Goal: Information Seeking & Learning: Learn about a topic

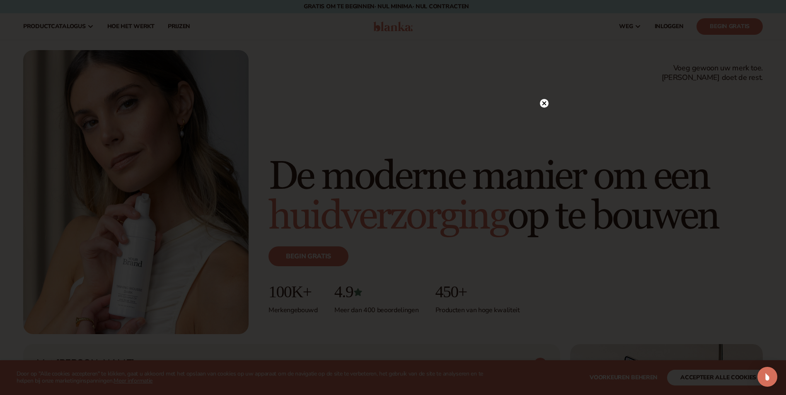
click at [542, 100] on circle at bounding box center [544, 103] width 9 height 9
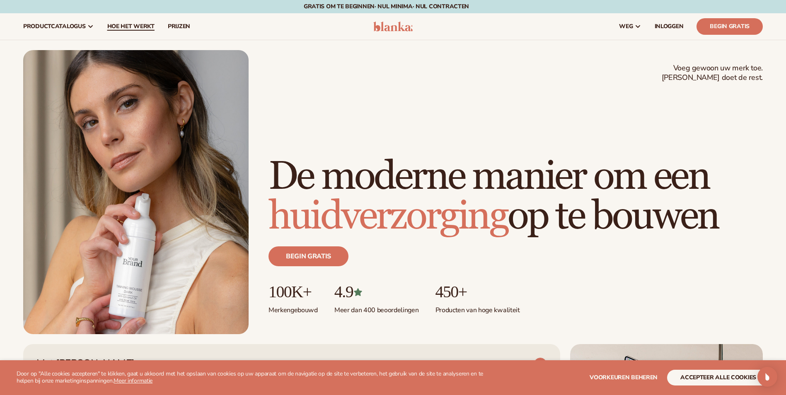
click at [146, 27] on span "Hoe het werkt" at bounding box center [130, 26] width 47 height 7
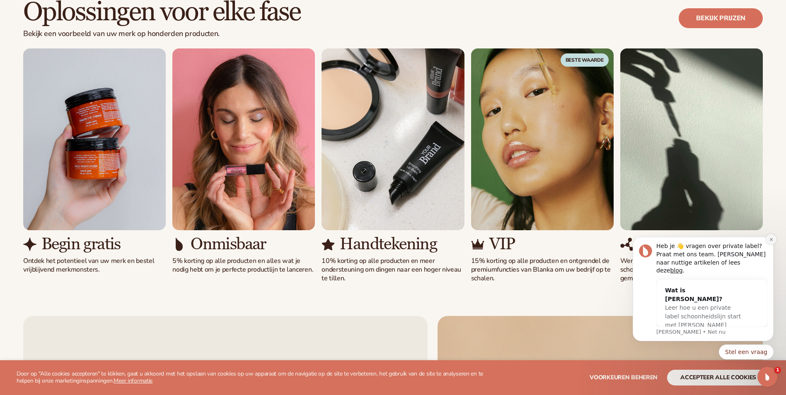
click at [774, 245] on button "Melding sluiten" at bounding box center [771, 239] width 11 height 11
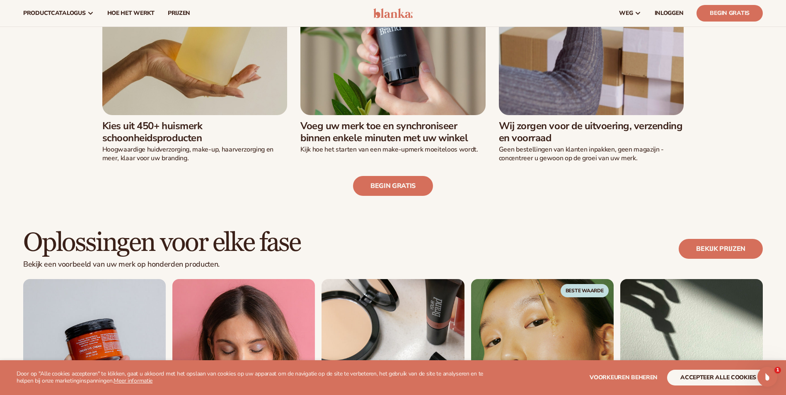
scroll to position [207, 0]
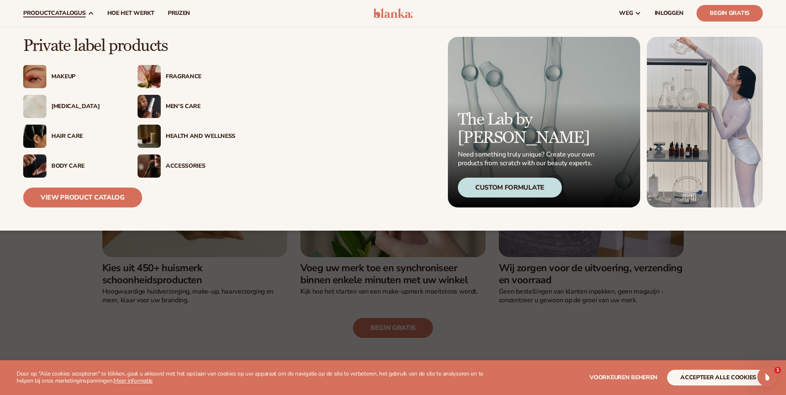
click at [62, 106] on div "[MEDICAL_DATA]" at bounding box center [86, 106] width 70 height 7
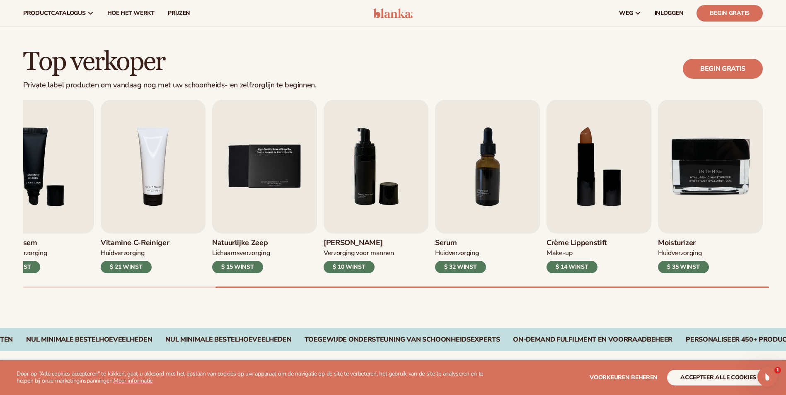
scroll to position [166, 0]
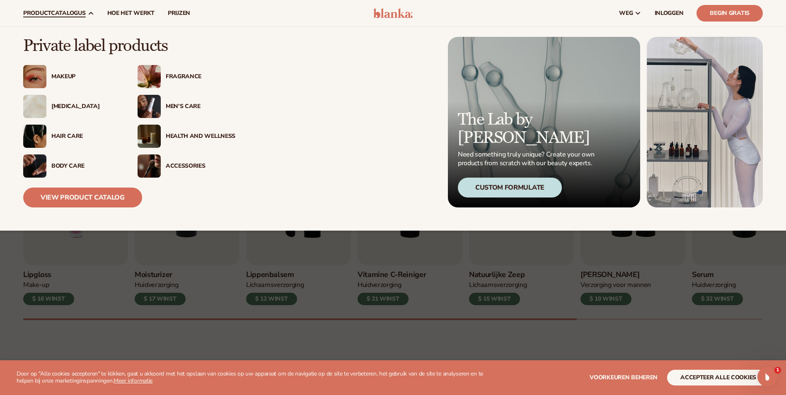
click at [73, 167] on div "Body Care" at bounding box center [86, 166] width 70 height 7
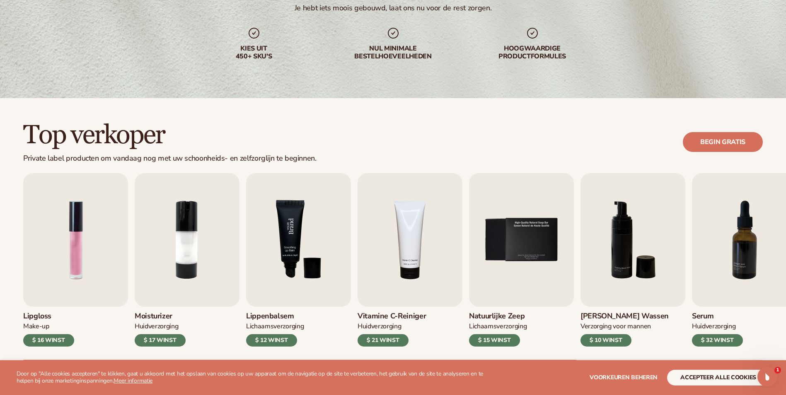
click at [289, 268] on img "3 / 9" at bounding box center [298, 240] width 105 height 134
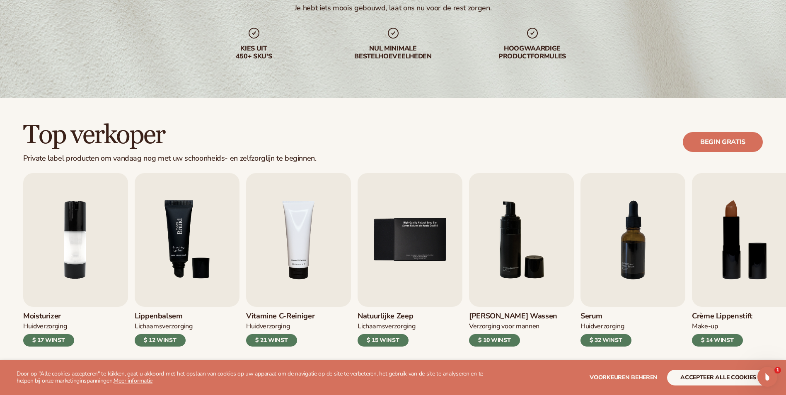
click at [180, 257] on img "3 / 9" at bounding box center [187, 240] width 105 height 134
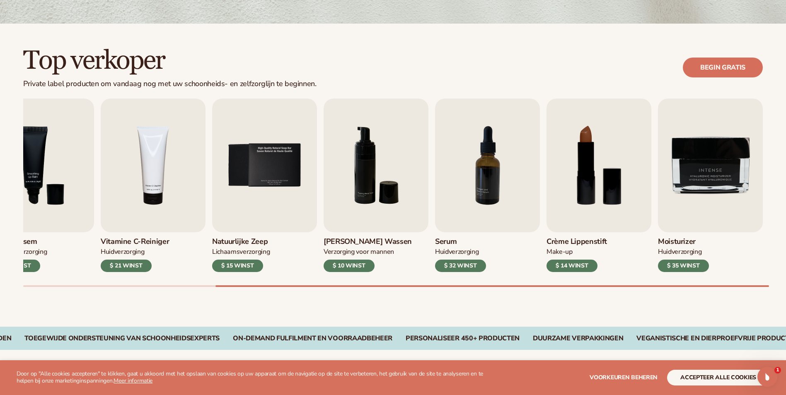
scroll to position [207, 0]
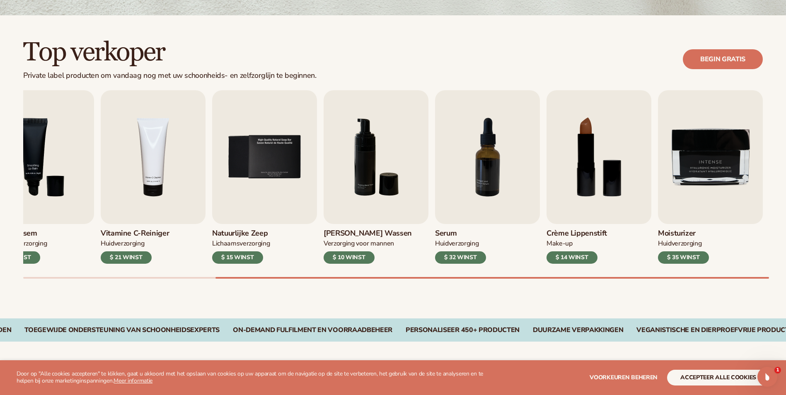
click at [129, 256] on div "$ 21 WINST" at bounding box center [126, 258] width 51 height 12
click at [156, 204] on img "4 / 9" at bounding box center [153, 157] width 105 height 134
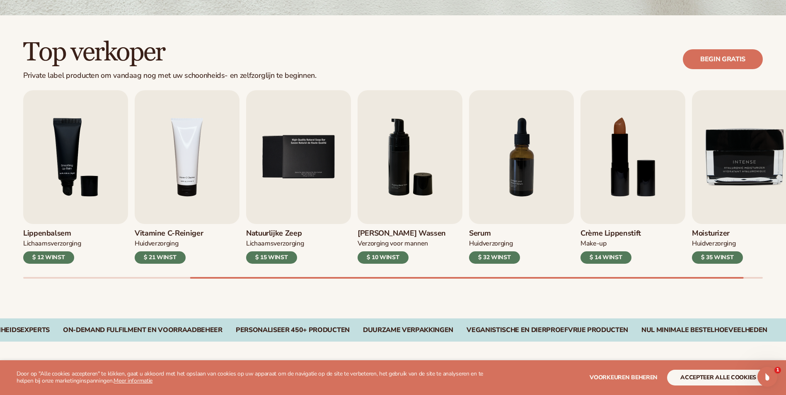
drag, startPoint x: 240, startPoint y: 276, endPoint x: 223, endPoint y: 282, distance: 17.6
click at [223, 282] on div "Top verkoper Private label producten om vandaag nog met uw schoonheids- en zelf…" at bounding box center [393, 166] width 786 height 303
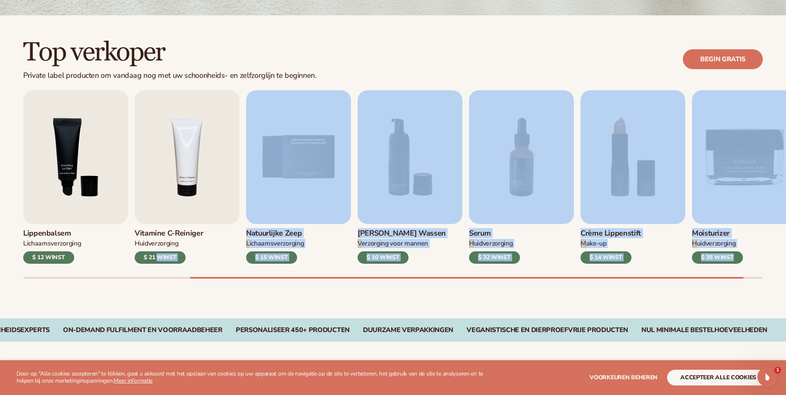
drag, startPoint x: 223, startPoint y: 280, endPoint x: 155, endPoint y: 264, distance: 69.8
click at [153, 264] on div "Lipgloss Make-up $ 16 WINST Moisturizer Huidverzorging $ 17 WINST Lippenbalsem …" at bounding box center [404, 184] width 763 height 189
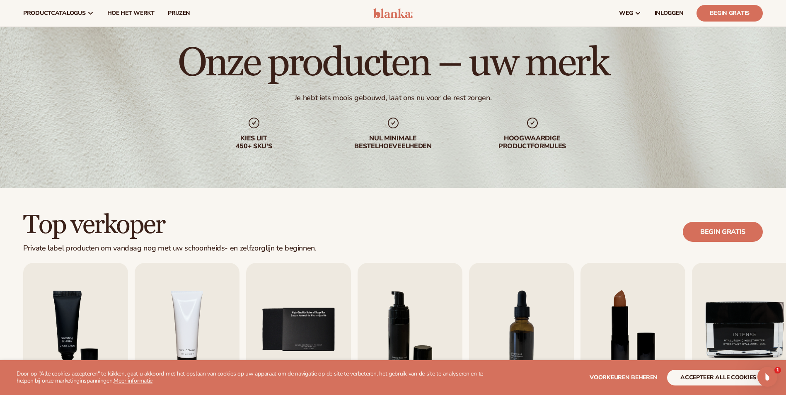
scroll to position [0, 0]
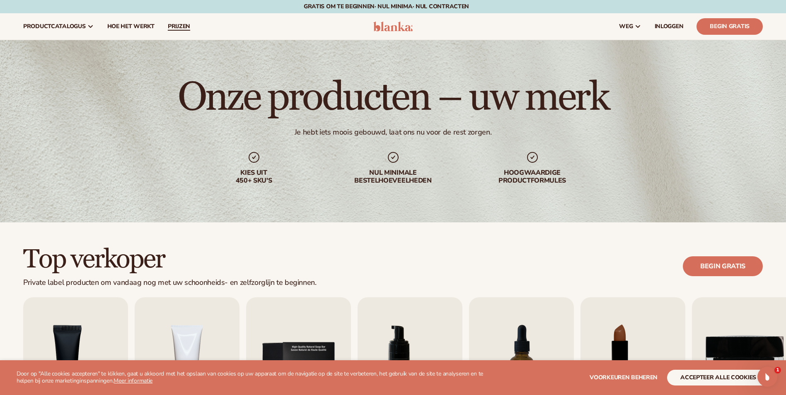
click at [181, 27] on span "Prijzen" at bounding box center [179, 26] width 22 height 7
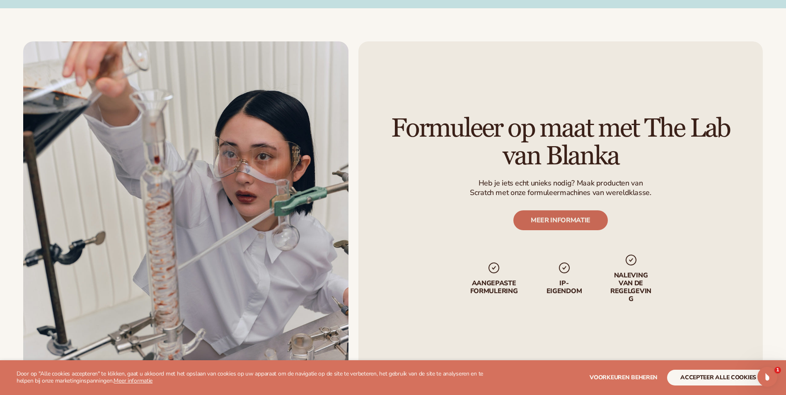
click at [552, 227] on link "MEER INFORMATIE" at bounding box center [561, 221] width 95 height 20
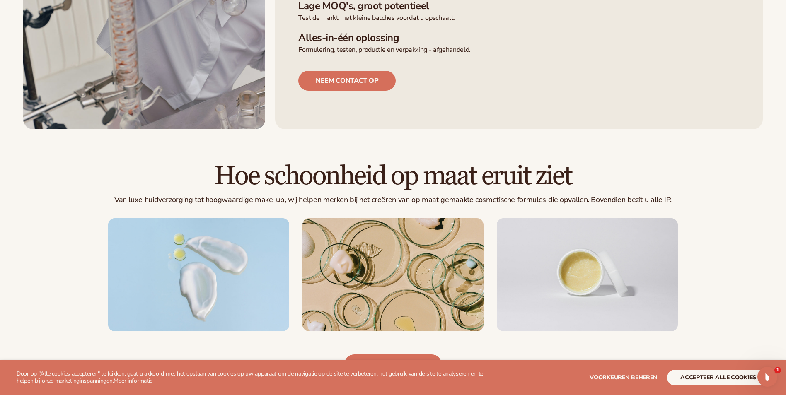
scroll to position [456, 0]
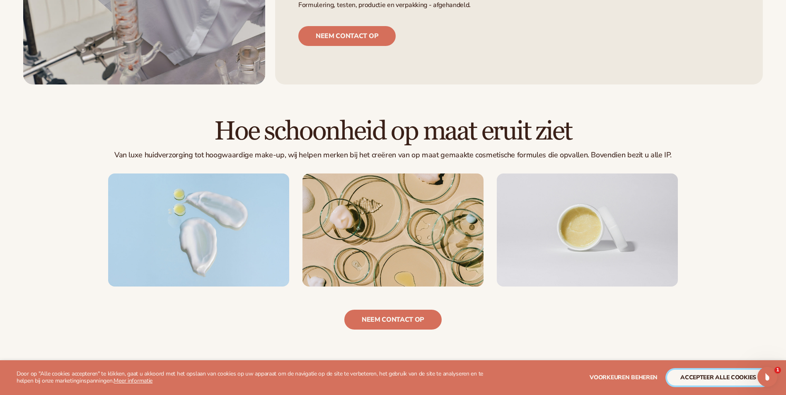
click at [723, 375] on button "Accepteer alle cookies" at bounding box center [718, 378] width 102 height 16
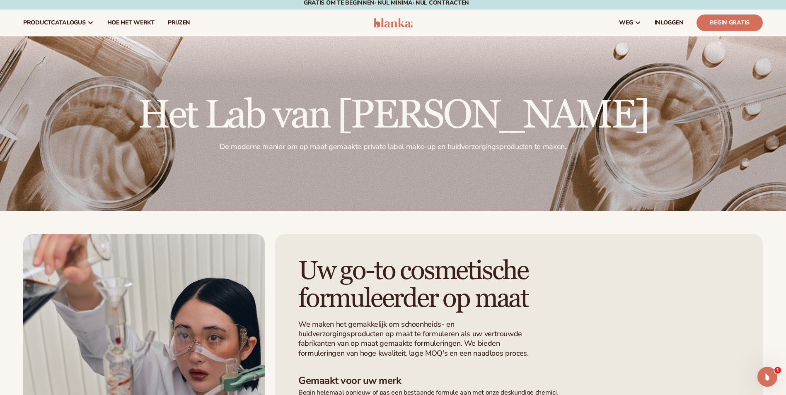
scroll to position [0, 0]
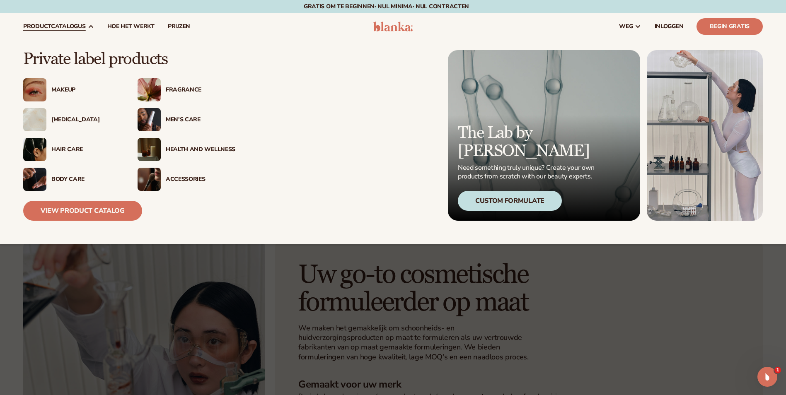
click at [63, 90] on div "Makeup" at bounding box center [86, 90] width 70 height 7
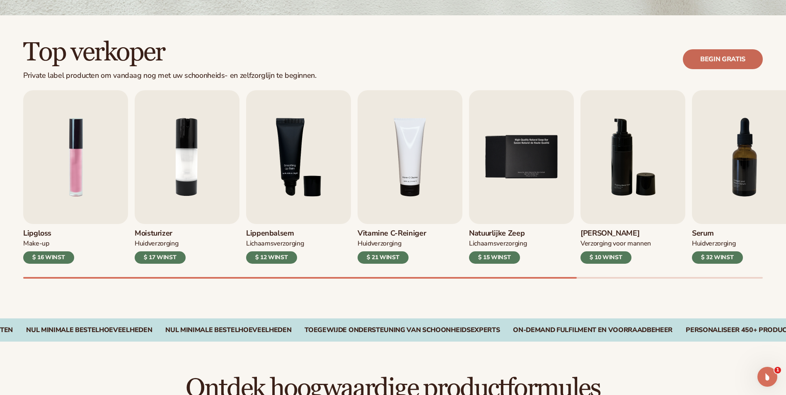
click at [720, 62] on link "Begin gratis" at bounding box center [723, 59] width 80 height 20
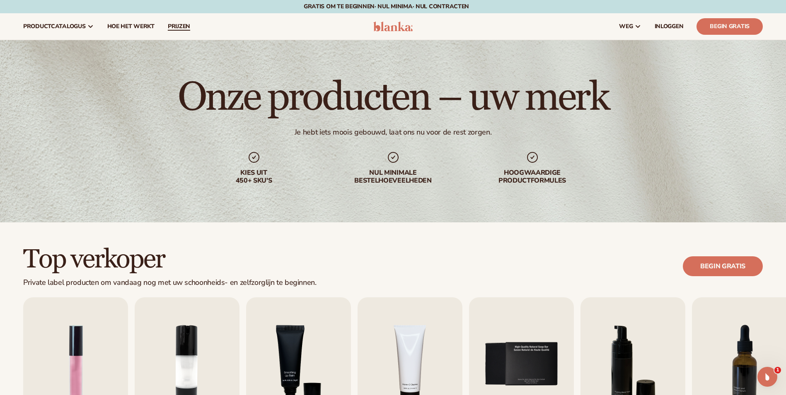
click at [175, 22] on link "Prijzen" at bounding box center [179, 26] width 36 height 27
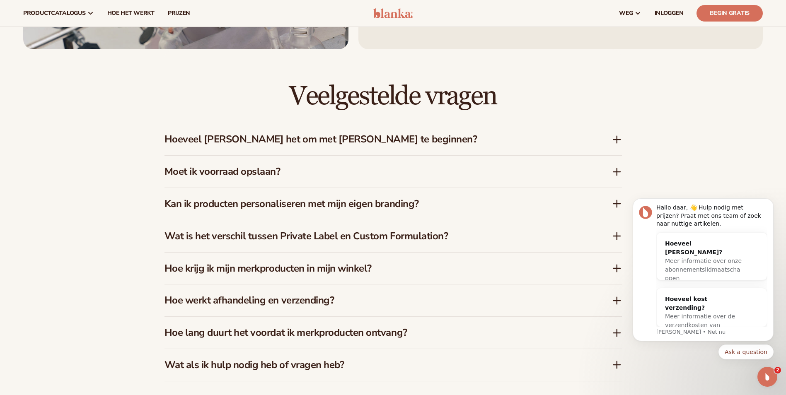
scroll to position [1244, 0]
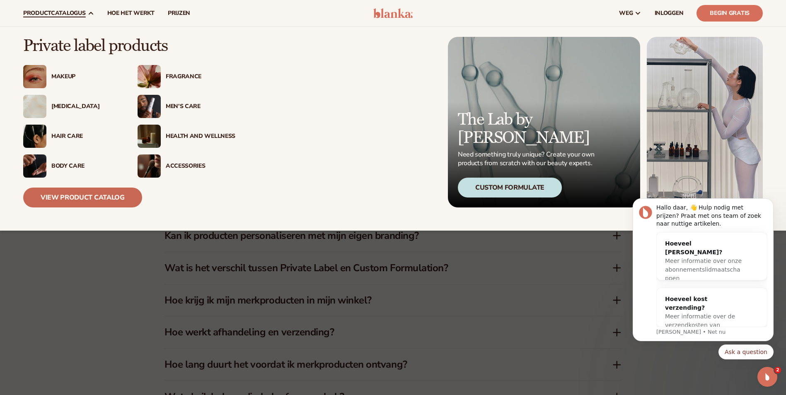
click at [83, 196] on link "View Product Catalog" at bounding box center [82, 198] width 119 height 20
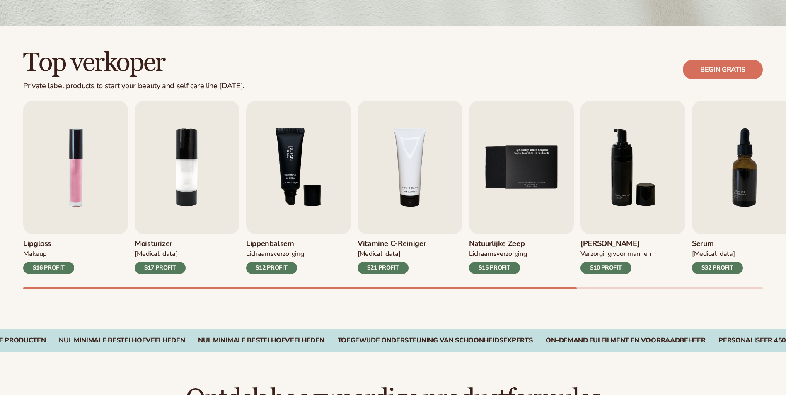
scroll to position [207, 0]
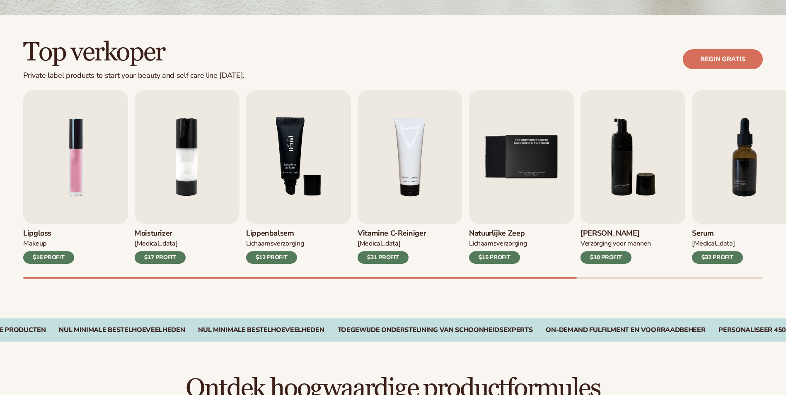
click at [302, 180] on img "3 / 9" at bounding box center [298, 157] width 105 height 134
click at [271, 186] on img "3 / 9" at bounding box center [298, 157] width 105 height 134
click at [278, 180] on img "3 / 9" at bounding box center [298, 157] width 105 height 134
click at [279, 179] on img "3 / 9" at bounding box center [298, 157] width 105 height 134
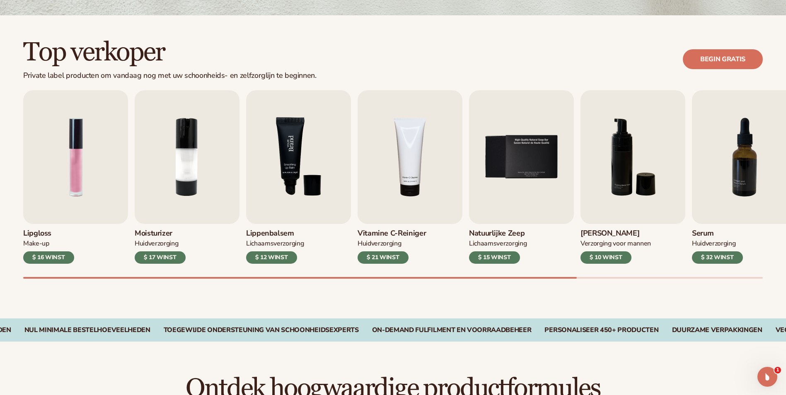
scroll to position [0, 0]
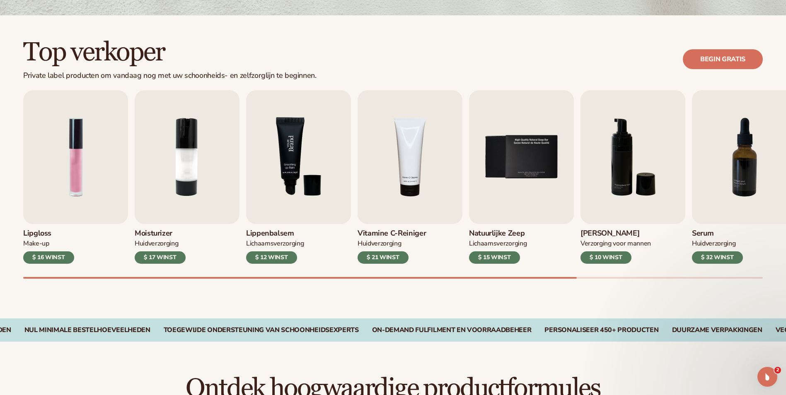
click at [279, 179] on img "3 / 9" at bounding box center [298, 157] width 105 height 134
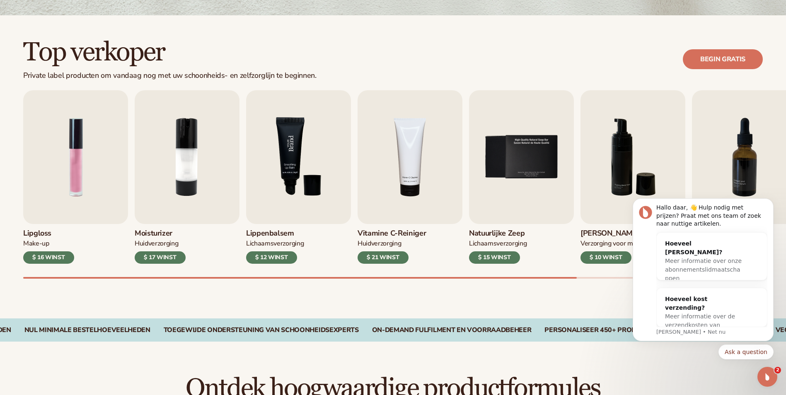
click at [279, 179] on img "3 / 9" at bounding box center [298, 157] width 105 height 134
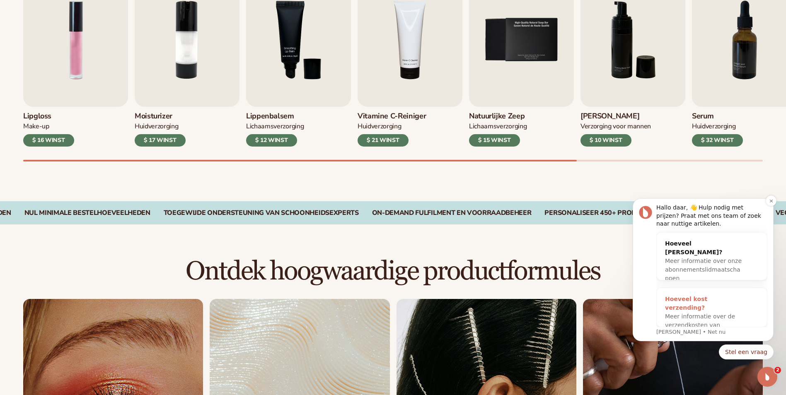
scroll to position [332, 0]
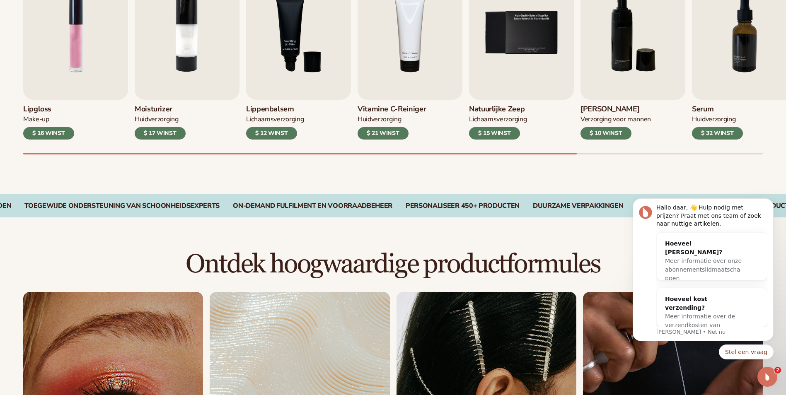
click at [487, 133] on div "$ 15 WINST" at bounding box center [494, 133] width 51 height 12
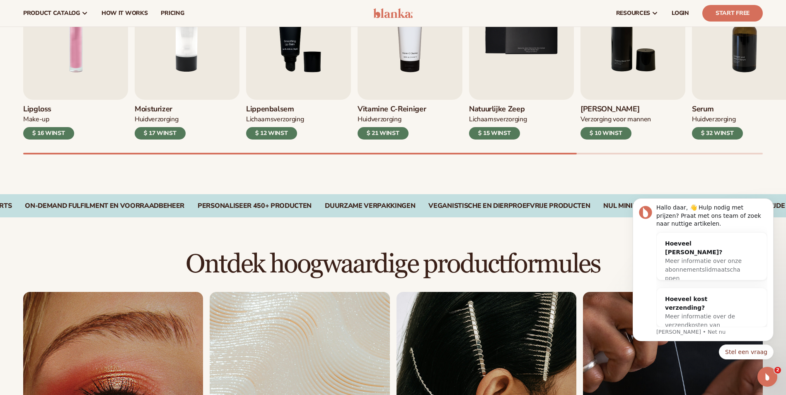
scroll to position [249, 0]
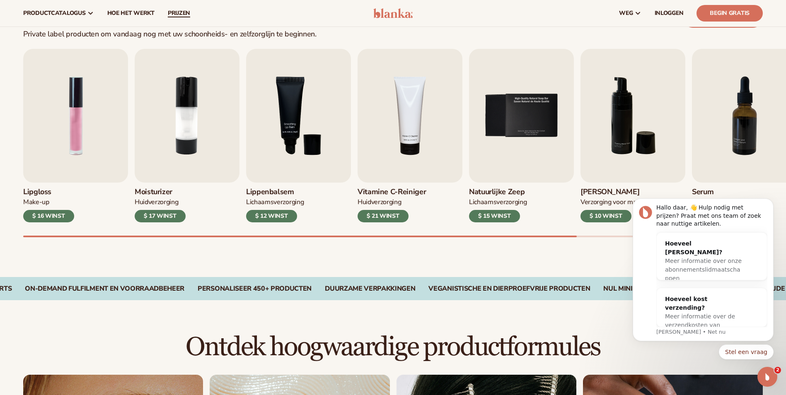
click at [176, 7] on link "Prijzen" at bounding box center [179, 13] width 36 height 27
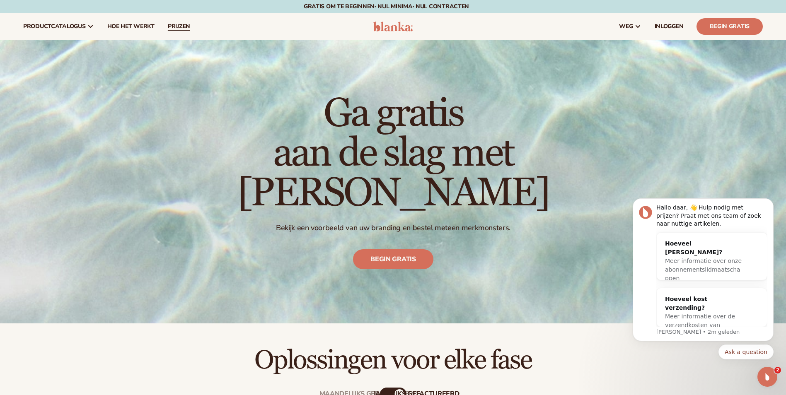
click at [175, 29] on span "Prijzen" at bounding box center [179, 26] width 22 height 7
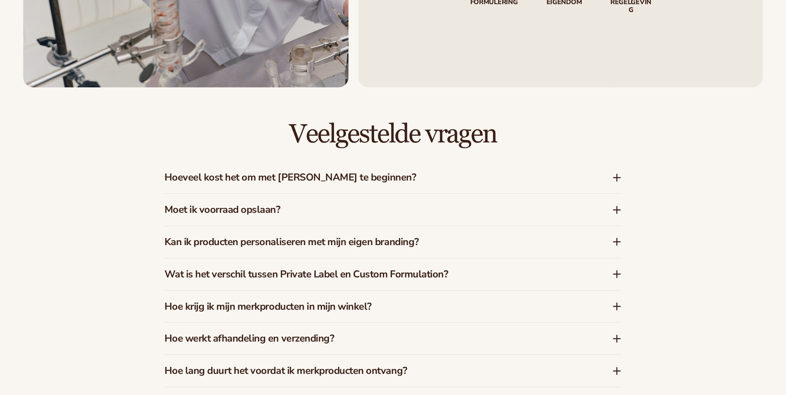
scroll to position [788, 0]
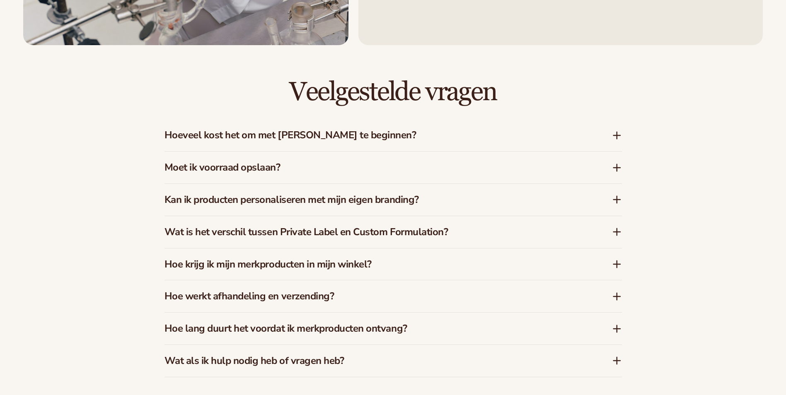
click at [619, 231] on icon at bounding box center [617, 232] width 10 height 10
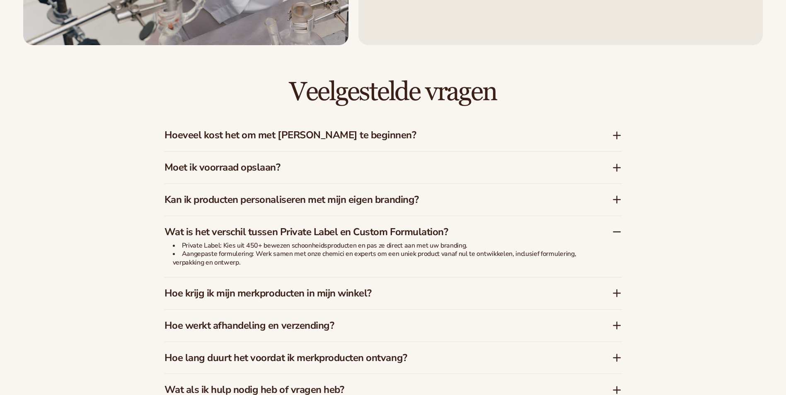
click at [619, 235] on icon at bounding box center [617, 232] width 10 height 10
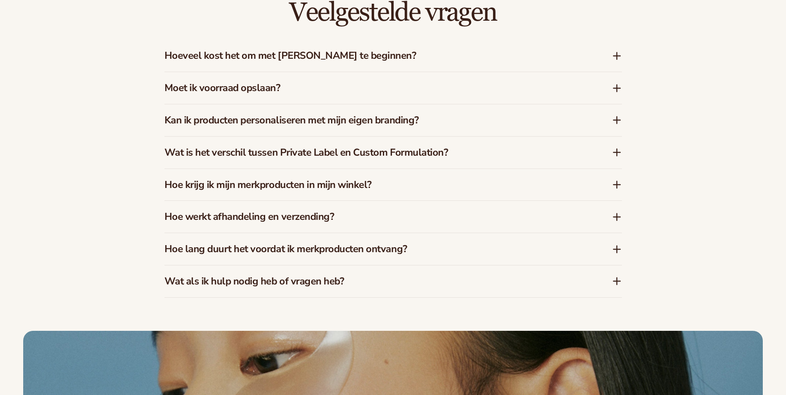
scroll to position [871, 0]
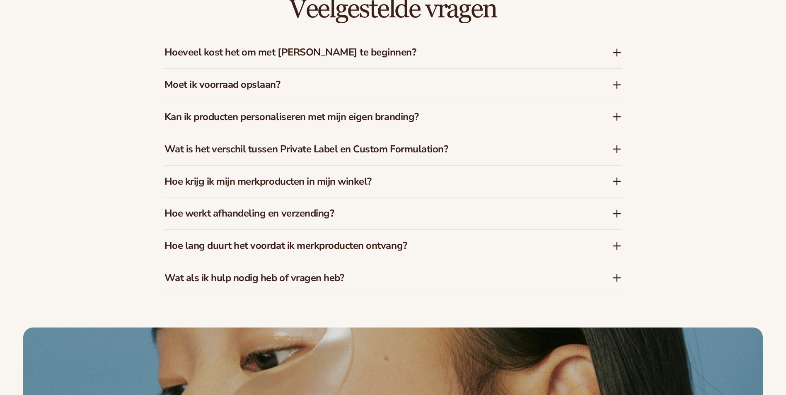
click at [451, 182] on h3 "Hoe krijg ik mijn merkproducten in mijn winkel?" at bounding box center [376, 182] width 423 height 12
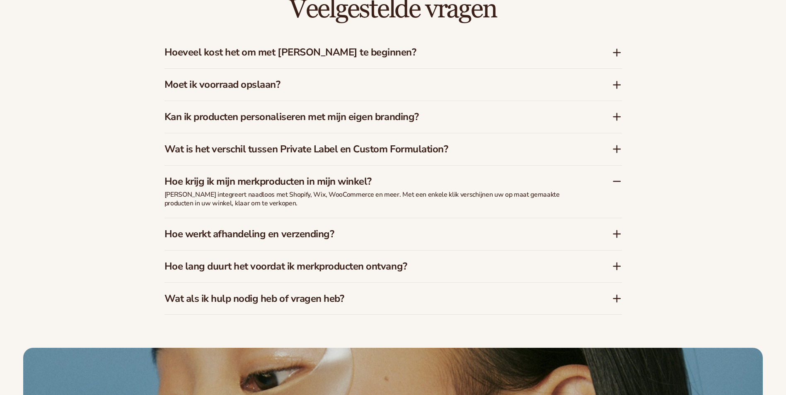
click at [451, 182] on h3 "Hoe krijg ik mijn merkproducten in mijn winkel?" at bounding box center [376, 182] width 423 height 12
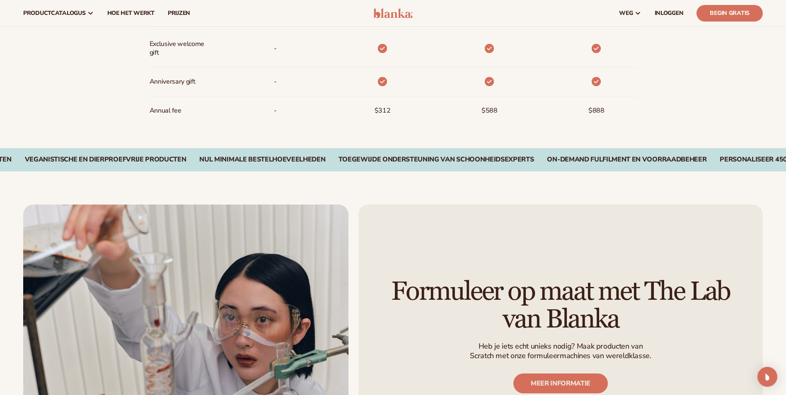
scroll to position [907, 0]
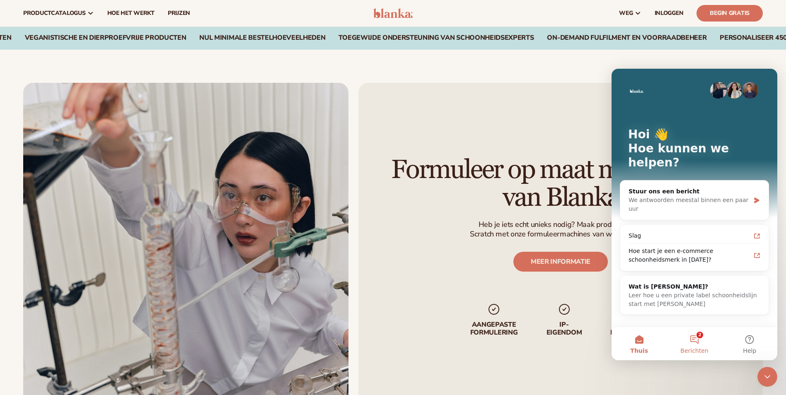
click at [695, 342] on button "2 Berichten" at bounding box center [694, 344] width 55 height 33
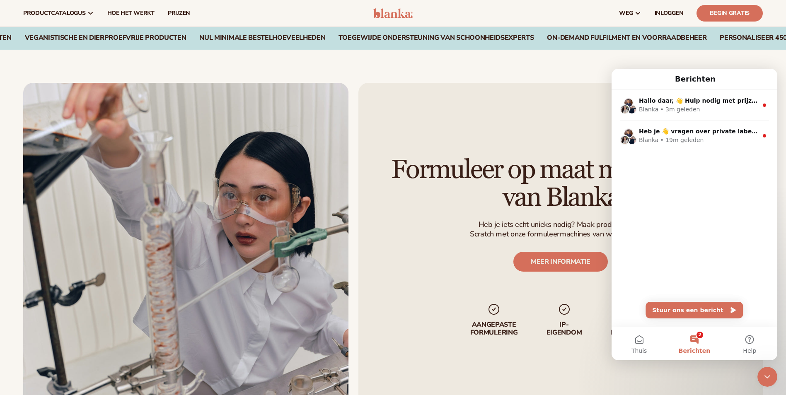
scroll to position [0, 0]
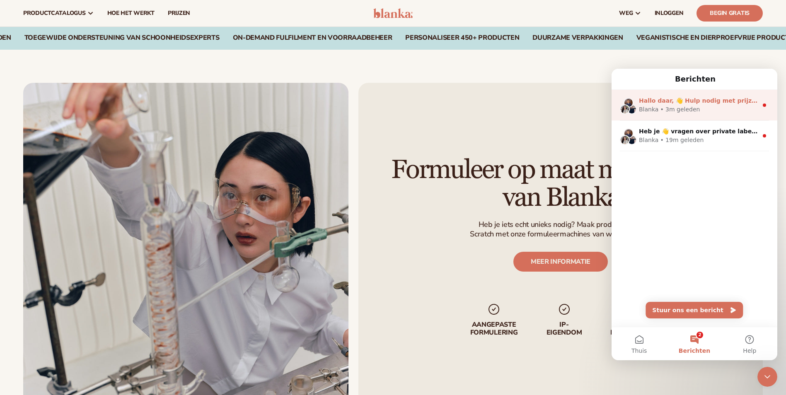
click at [689, 112] on div "• 3m geleden" at bounding box center [680, 109] width 40 height 9
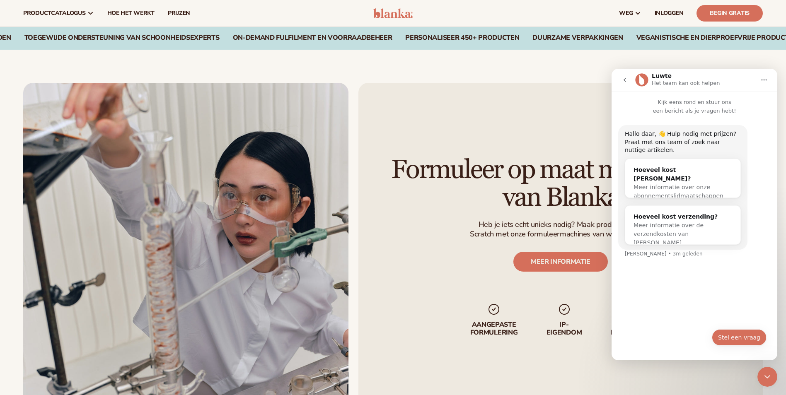
click at [736, 341] on button "Stel een vraag" at bounding box center [739, 338] width 55 height 17
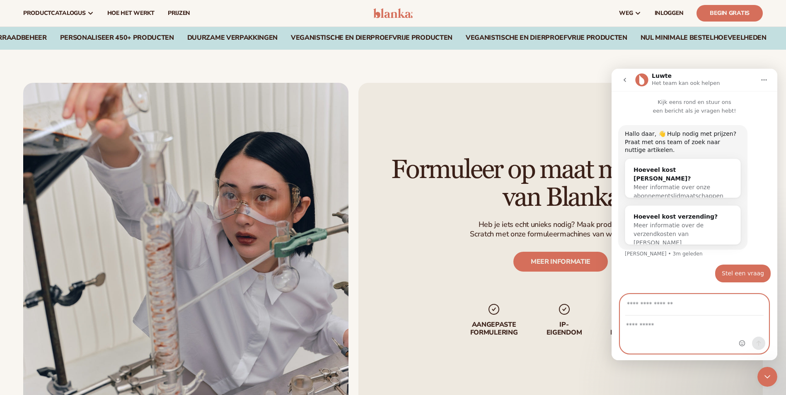
click at [670, 327] on textarea "Bericht..." at bounding box center [695, 323] width 148 height 14
click at [672, 307] on input "Uw e-mail" at bounding box center [695, 305] width 138 height 21
click at [665, 321] on textarea "Bericht..." at bounding box center [695, 323] width 148 height 14
click at [540, 254] on link "MEER INFORMATIE" at bounding box center [561, 262] width 95 height 20
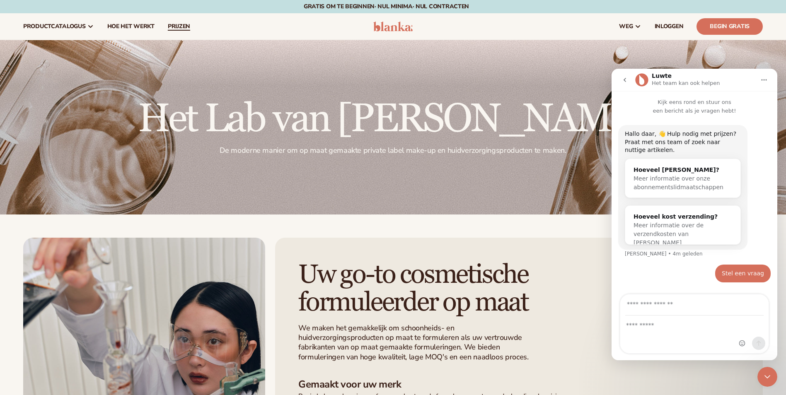
click at [177, 23] on span "Prijzen" at bounding box center [179, 26] width 22 height 7
